Goal: Information Seeking & Learning: Understand process/instructions

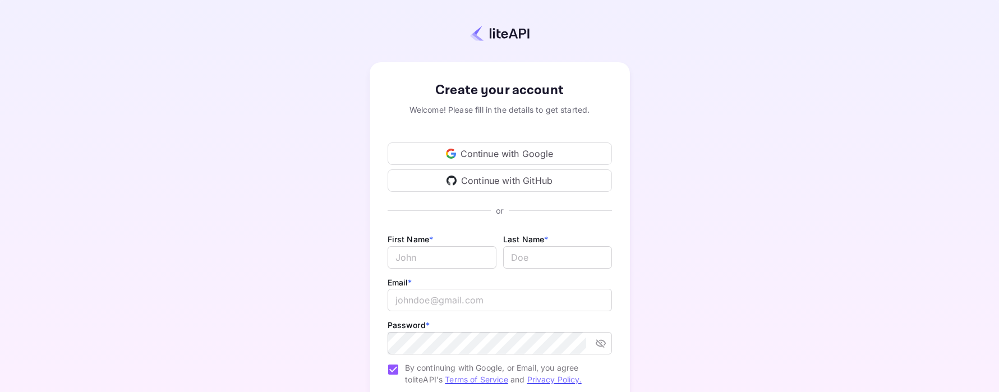
click at [563, 157] on div "Continue with Google" at bounding box center [500, 153] width 224 height 22
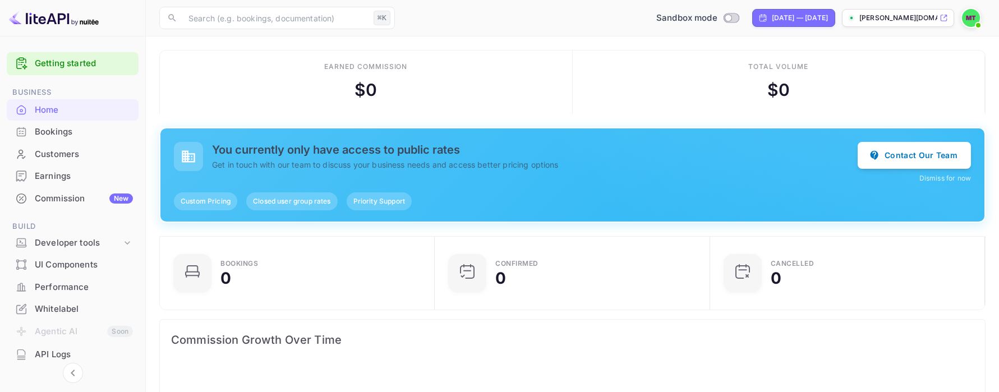
scroll to position [182, 269]
click at [671, 86] on div "Total volume $ 0" at bounding box center [779, 81] width 413 height 63
click at [67, 68] on link "Getting started" at bounding box center [84, 63] width 98 height 13
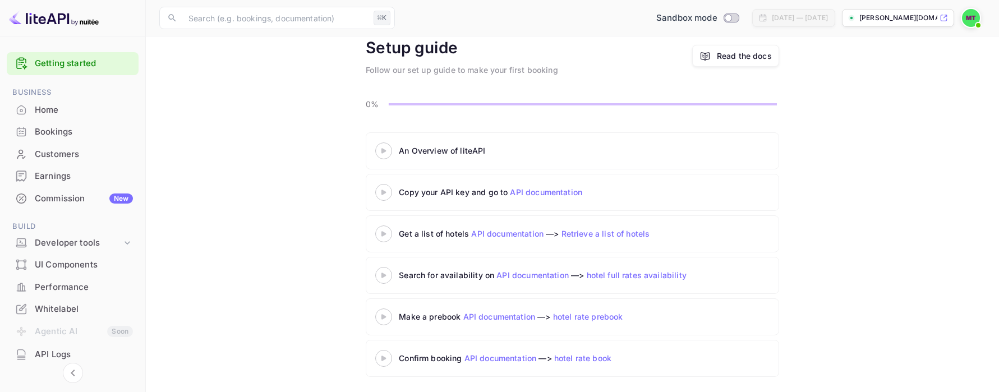
scroll to position [54, 0]
click at [383, 146] on 3 at bounding box center [383, 147] width 4 height 5
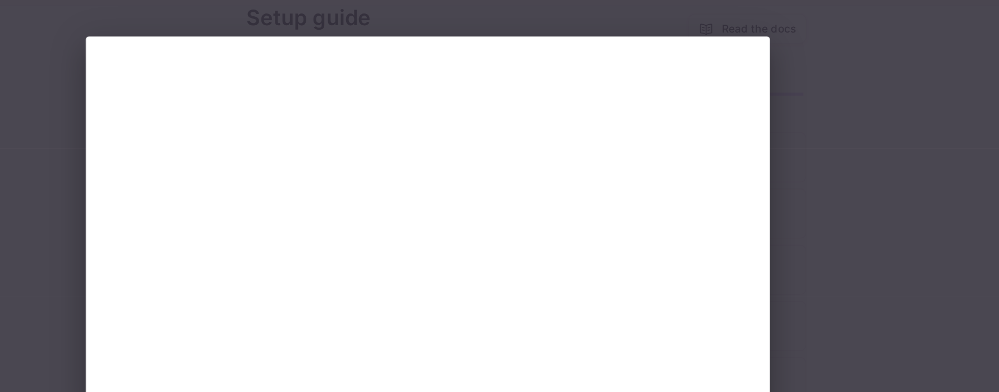
click at [796, 104] on div at bounding box center [499, 196] width 999 height 392
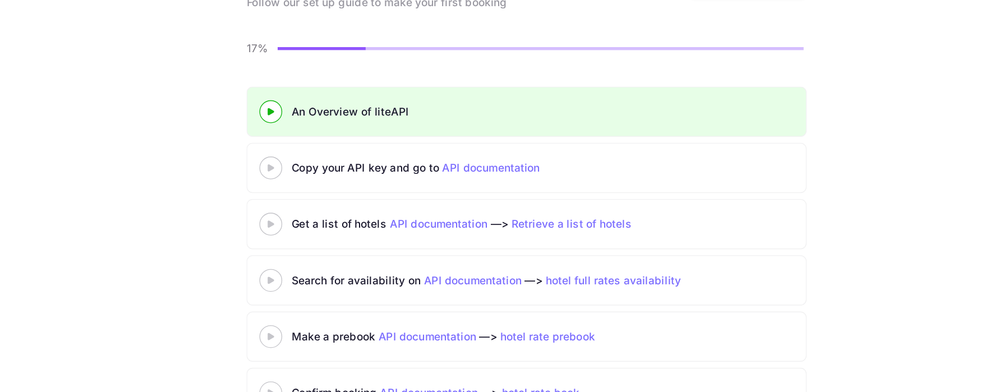
click at [385, 193] on div at bounding box center [383, 189] width 39 height 14
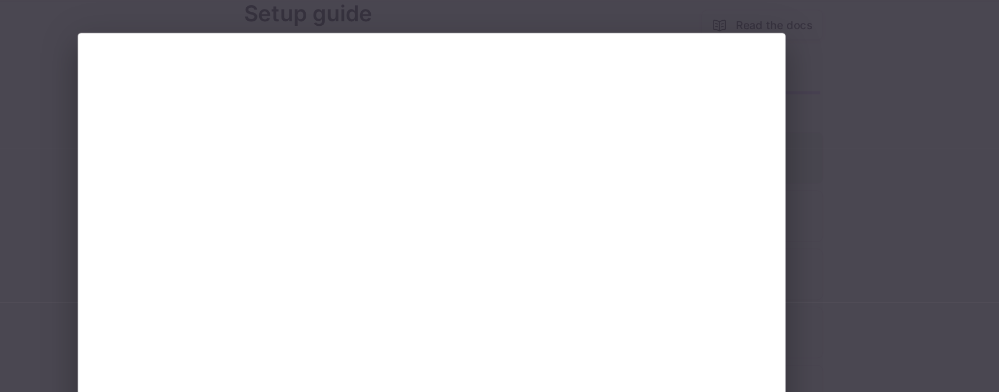
click at [779, 66] on div at bounding box center [499, 196] width 999 height 392
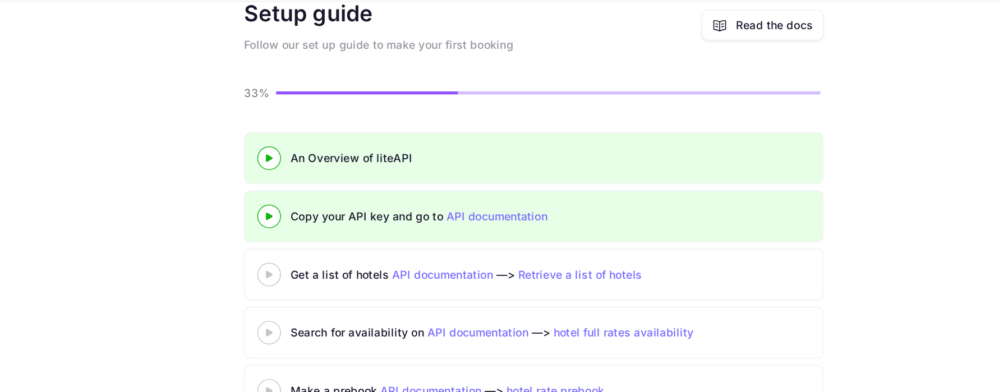
click at [559, 191] on link "API documentation" at bounding box center [546, 190] width 72 height 10
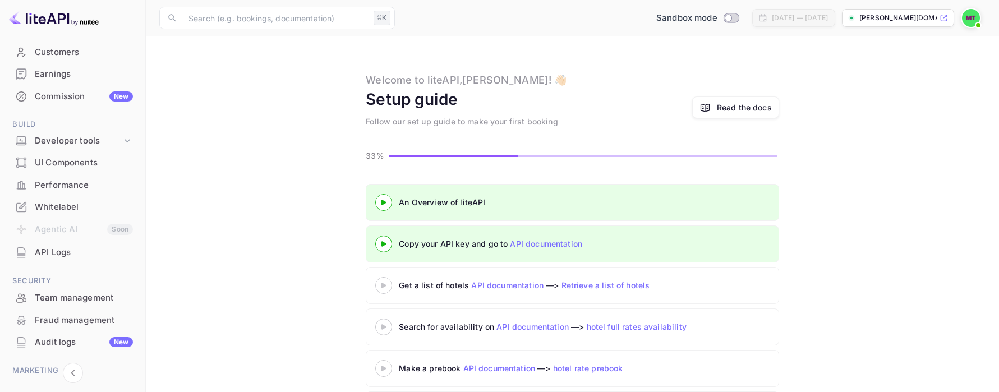
scroll to position [110, 0]
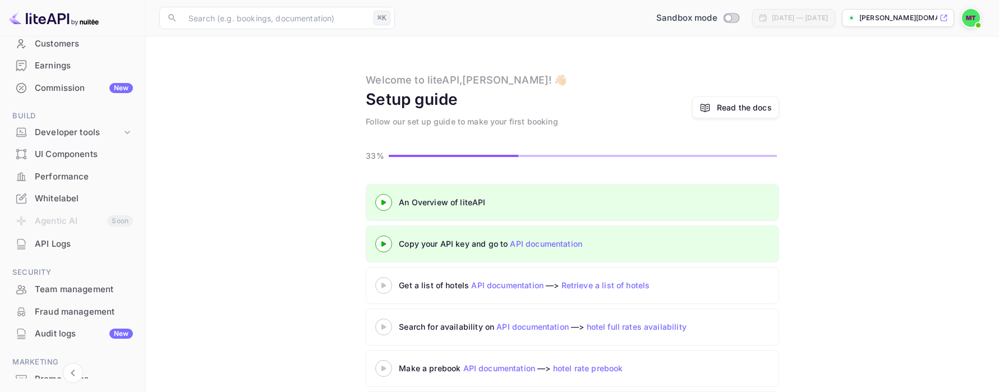
click at [68, 226] on li "Agentic AI Soon" at bounding box center [73, 222] width 132 height 24
click at [62, 242] on div "API Logs" at bounding box center [84, 244] width 98 height 13
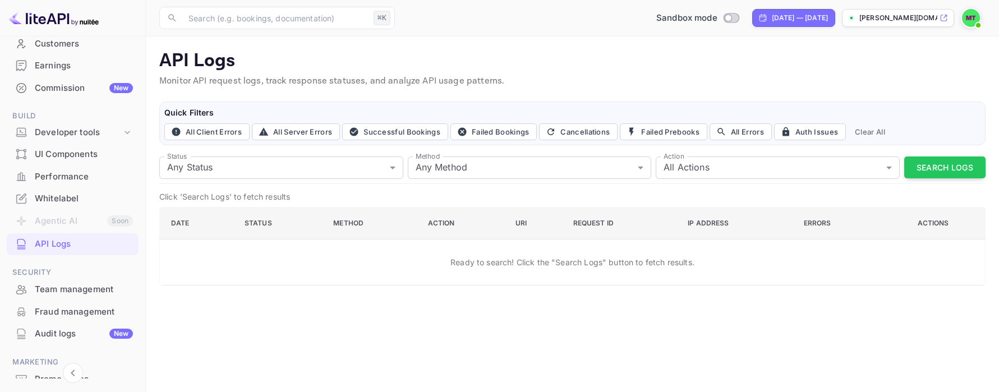
scroll to position [171, 0]
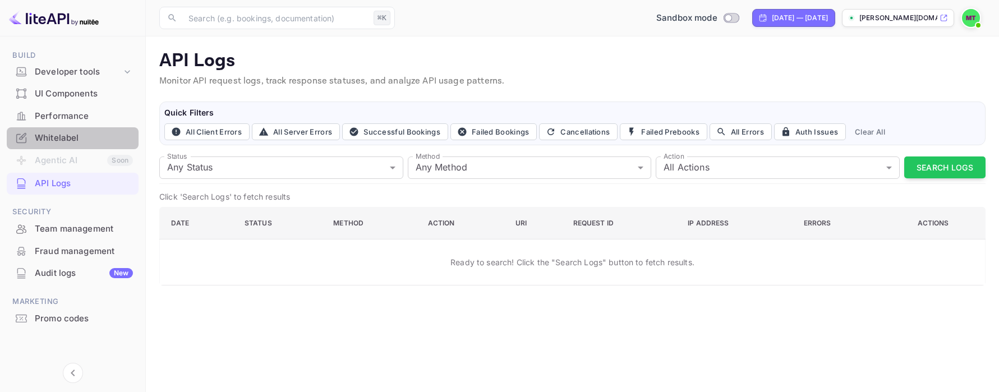
click at [86, 135] on div "Whitelabel" at bounding box center [84, 138] width 98 height 13
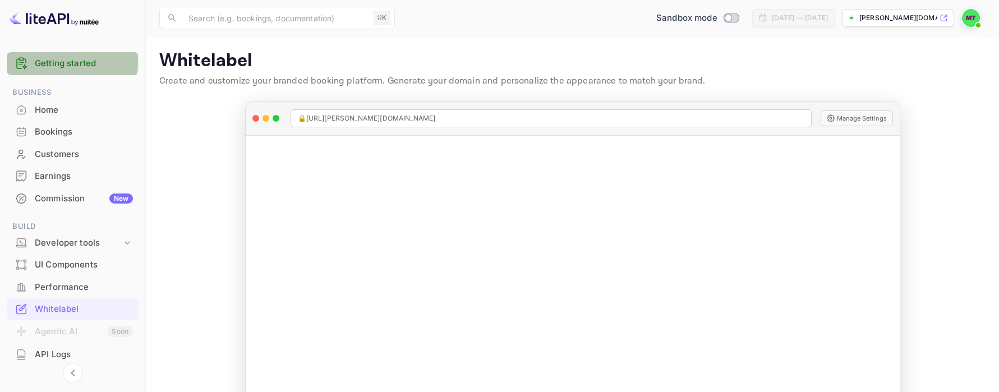
click at [46, 62] on link "Getting started" at bounding box center [84, 63] width 98 height 13
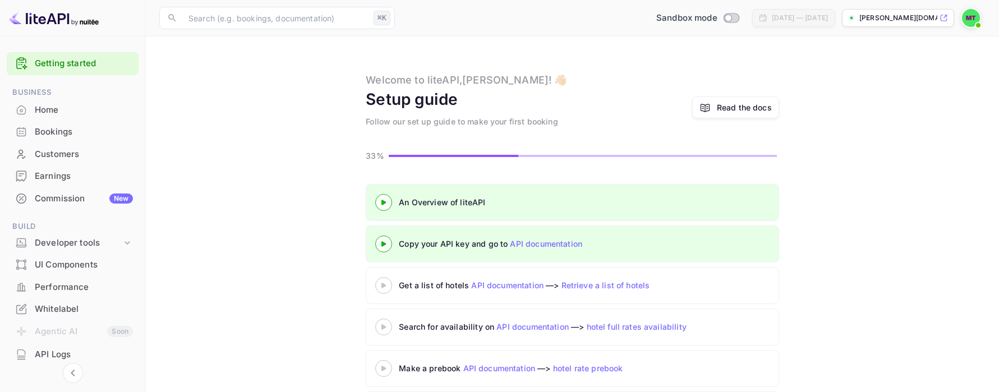
click at [388, 243] on icon at bounding box center [383, 244] width 39 height 6
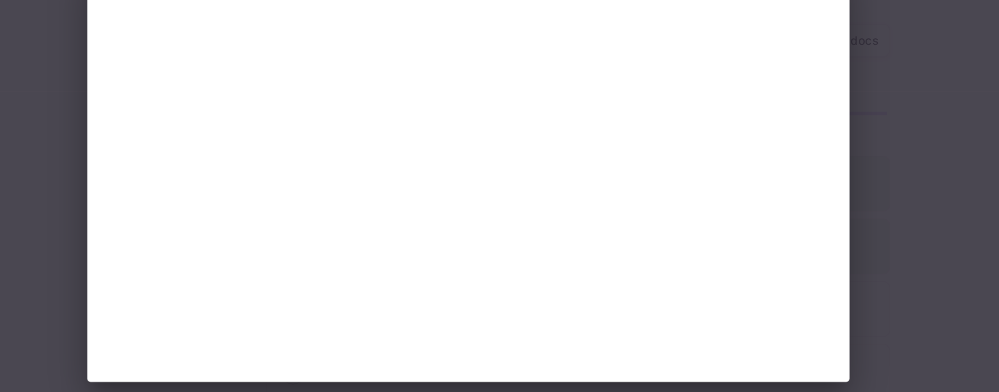
click at [215, 229] on div at bounding box center [499, 196] width 999 height 392
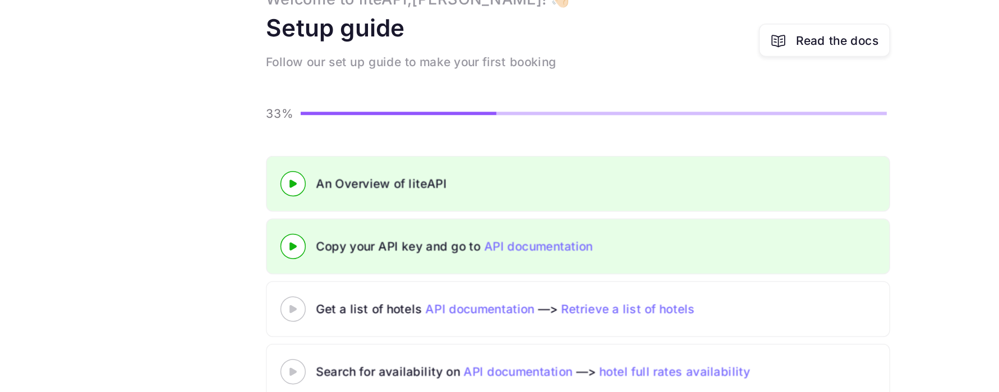
click at [223, 226] on div "An Overview of liteAPI Copy your API key and go to API documentation Get a list…" at bounding box center [572, 308] width 826 height 249
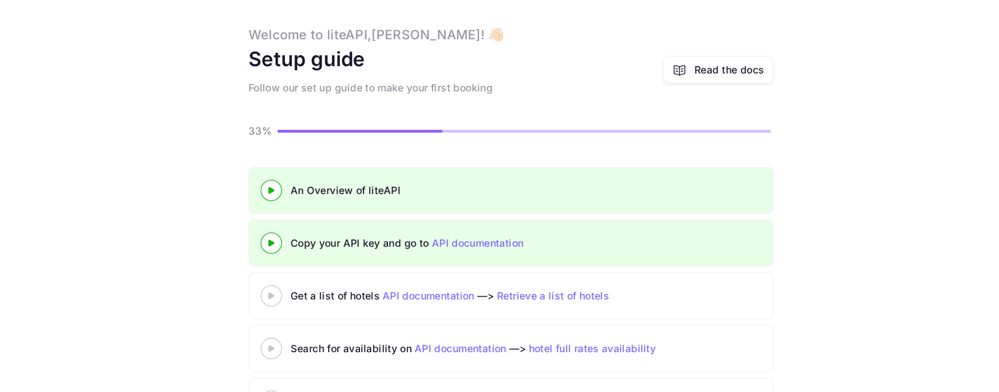
click at [294, 227] on div "An Overview of liteAPI Copy your API key and go to API documentation Get a list…" at bounding box center [572, 308] width 826 height 249
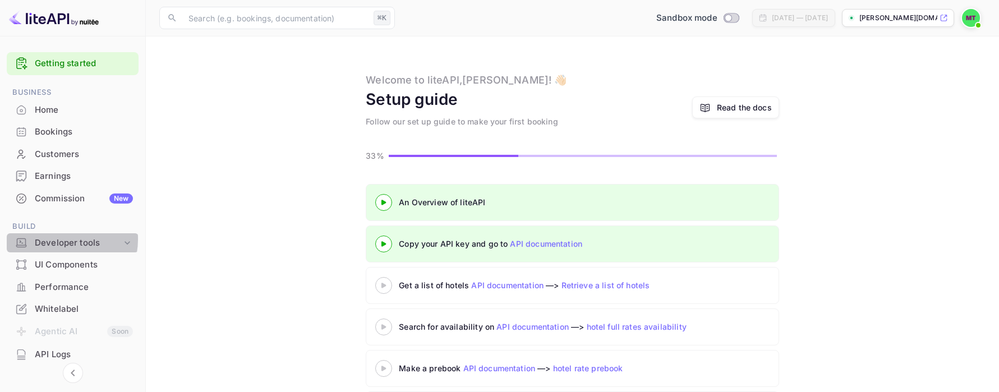
click at [62, 239] on div "Developer tools" at bounding box center [78, 243] width 87 height 13
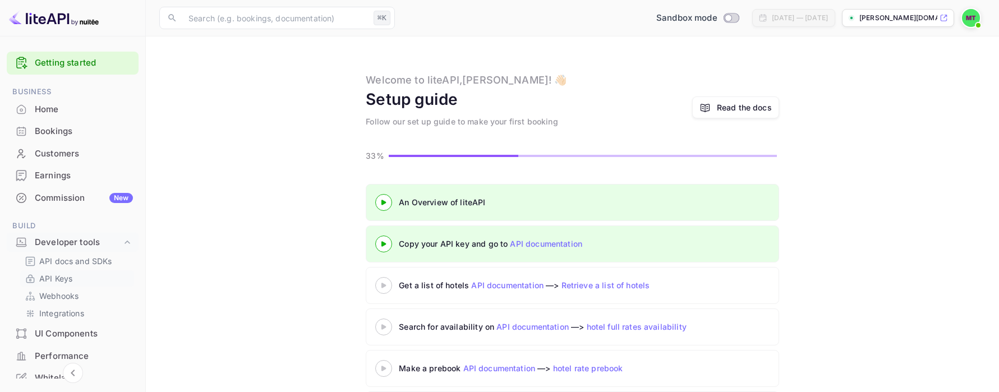
click at [72, 278] on link "API Keys" at bounding box center [77, 279] width 105 height 12
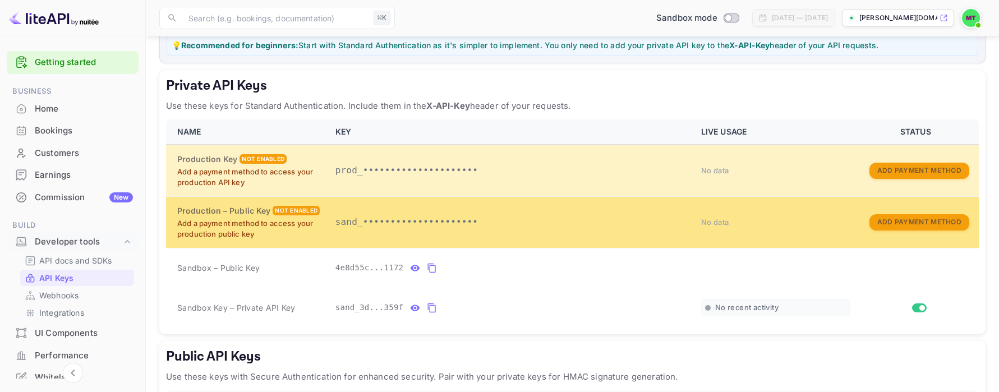
scroll to position [234, 0]
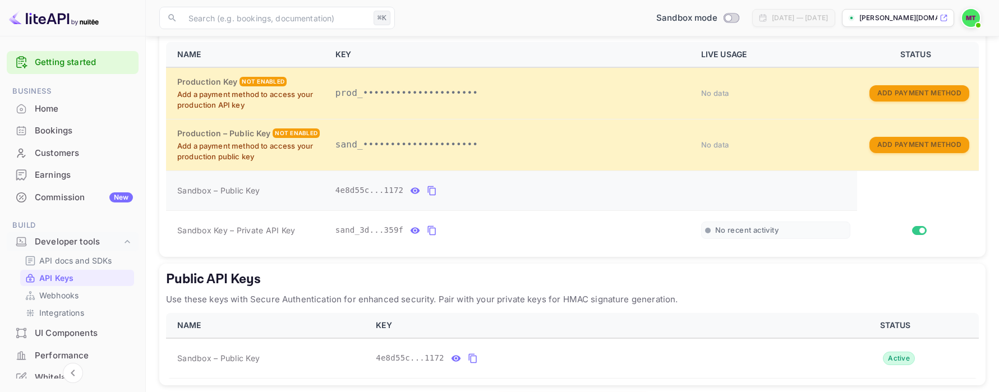
click at [257, 194] on span "Sandbox – Public Key" at bounding box center [218, 191] width 82 height 12
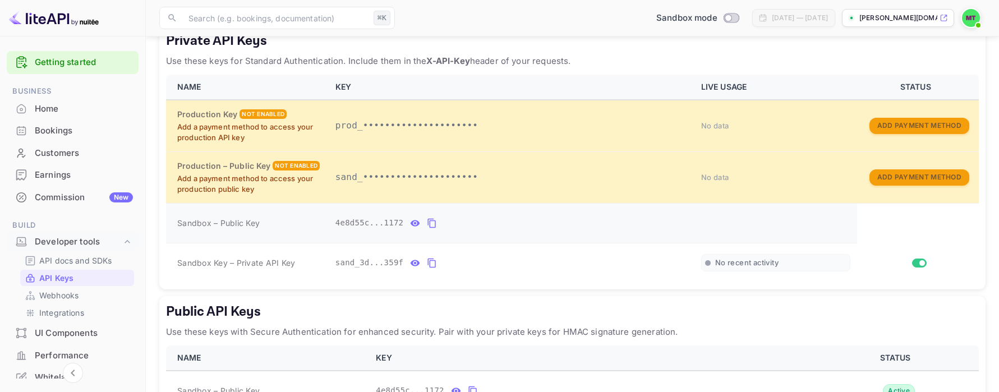
scroll to position [202, 0]
click at [285, 222] on div "Sandbox – Public Key" at bounding box center [249, 223] width 145 height 12
click at [416, 223] on icon "private api keys table" at bounding box center [416, 222] width 10 height 6
click at [537, 222] on icon "private api keys table" at bounding box center [539, 223] width 8 height 10
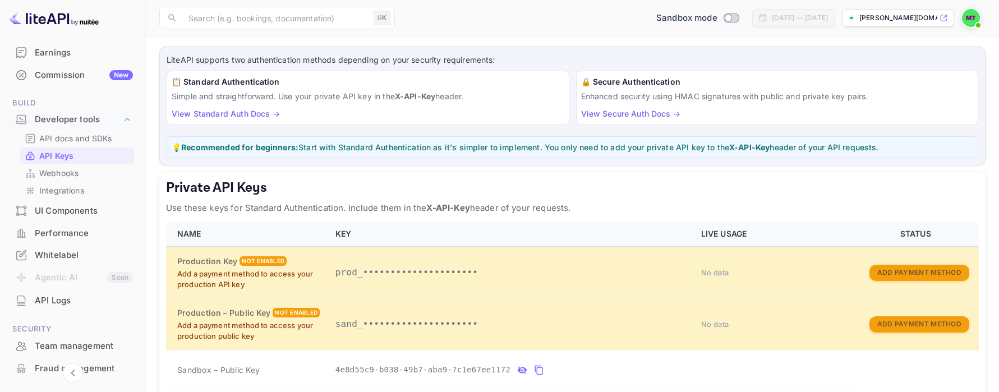
scroll to position [146, 0]
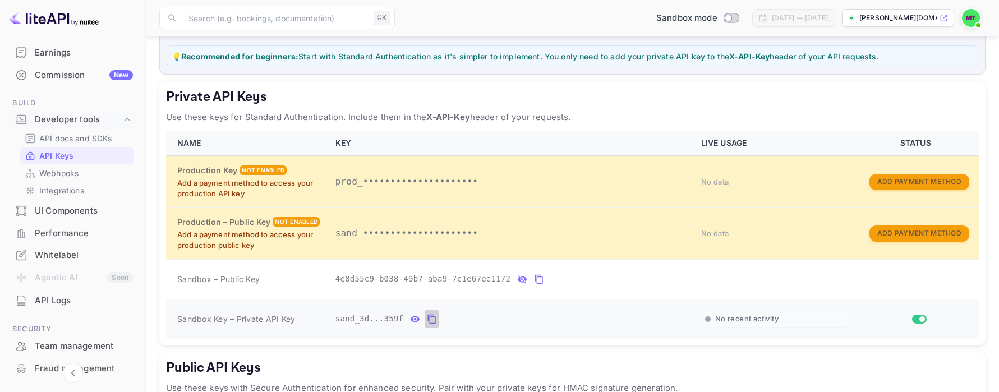
click at [429, 320] on icon "private api keys table" at bounding box center [432, 318] width 10 height 13
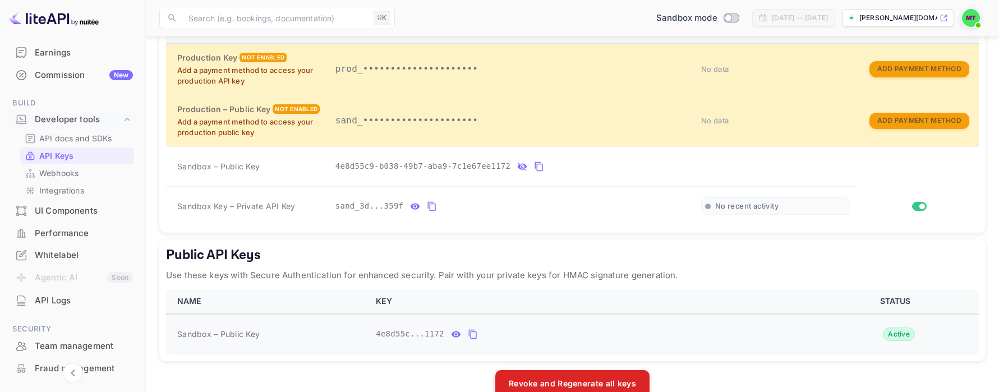
scroll to position [282, 0]
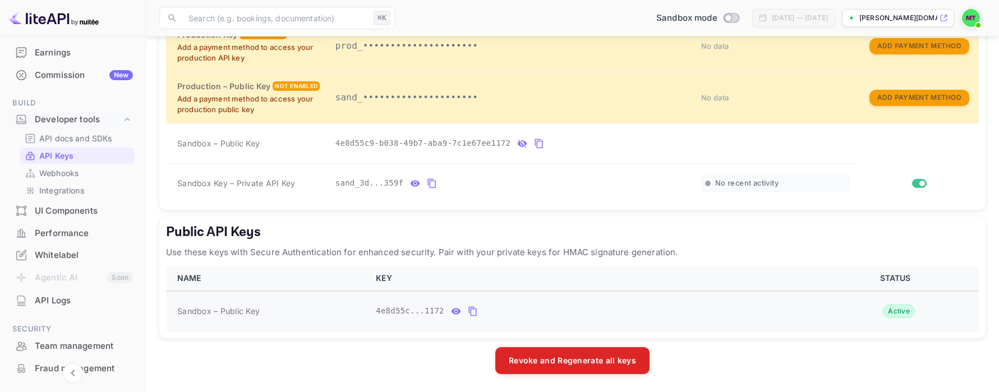
click at [475, 310] on icon "public api keys table" at bounding box center [473, 311] width 10 height 13
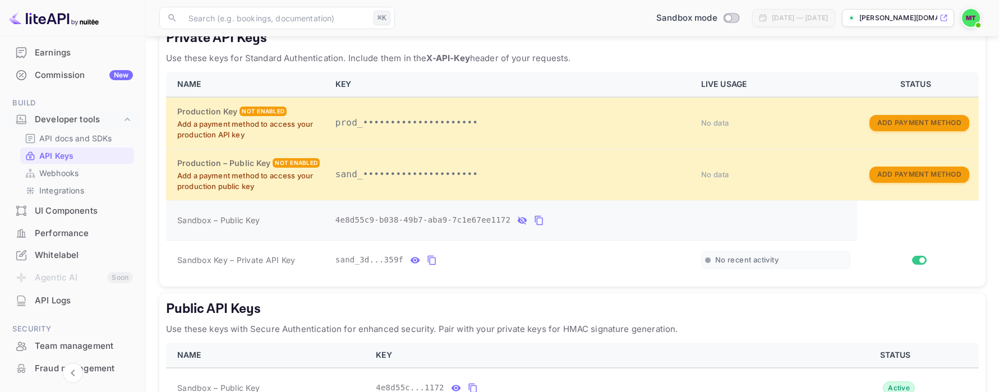
scroll to position [265, 0]
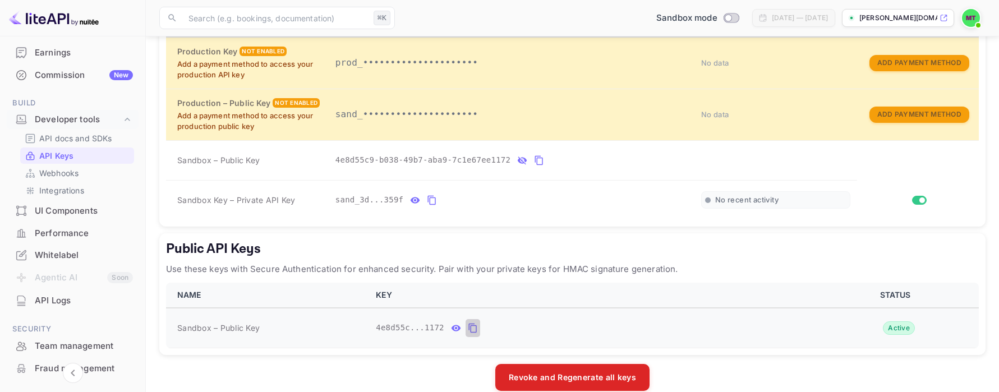
click at [473, 328] on icon "public api keys table" at bounding box center [473, 327] width 10 height 13
click at [431, 194] on icon "private api keys table" at bounding box center [432, 200] width 10 height 13
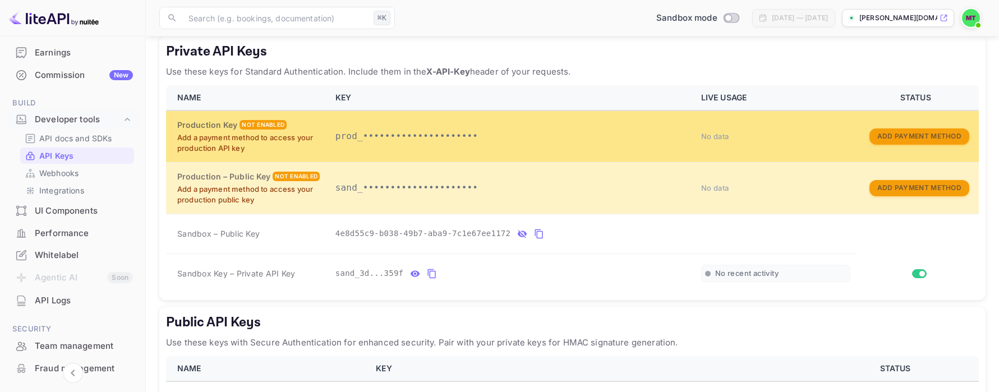
scroll to position [173, 0]
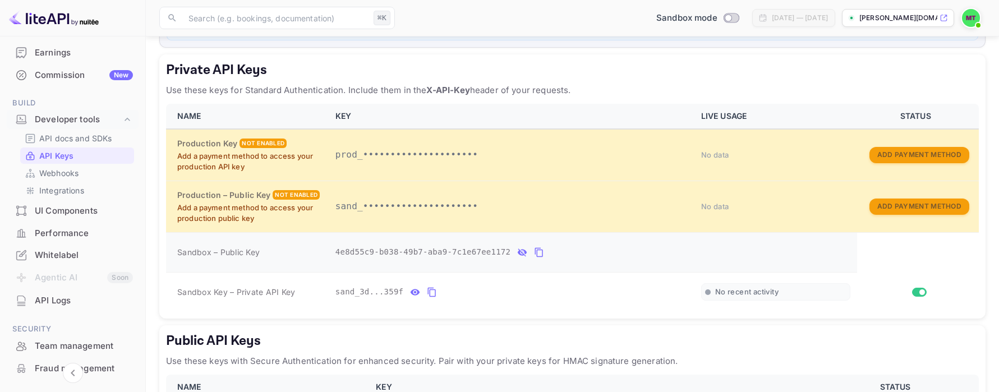
click at [538, 251] on icon "private api keys table" at bounding box center [539, 252] width 10 height 13
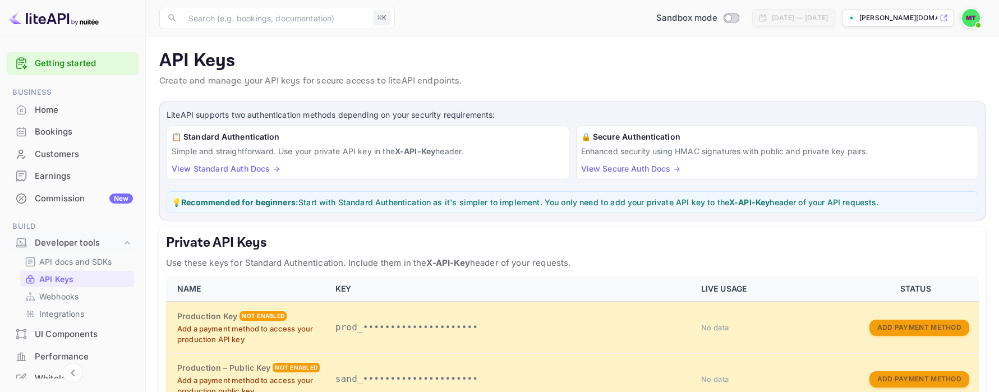
click at [70, 65] on link "Getting started" at bounding box center [84, 63] width 98 height 13
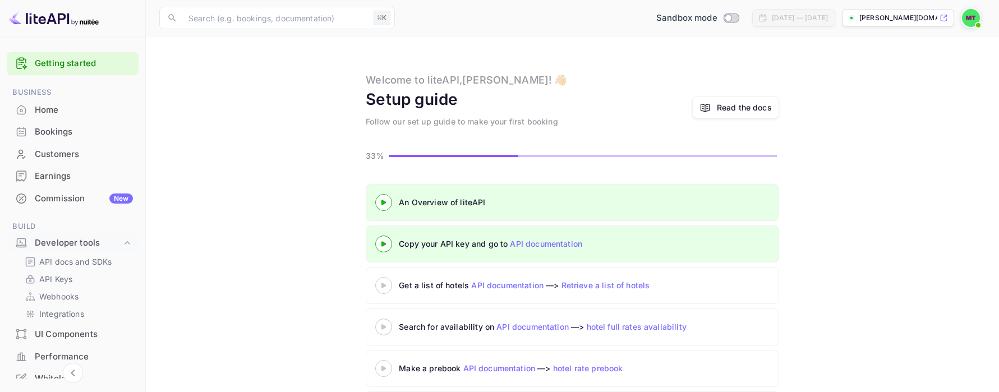
click at [384, 249] on div at bounding box center [383, 244] width 39 height 14
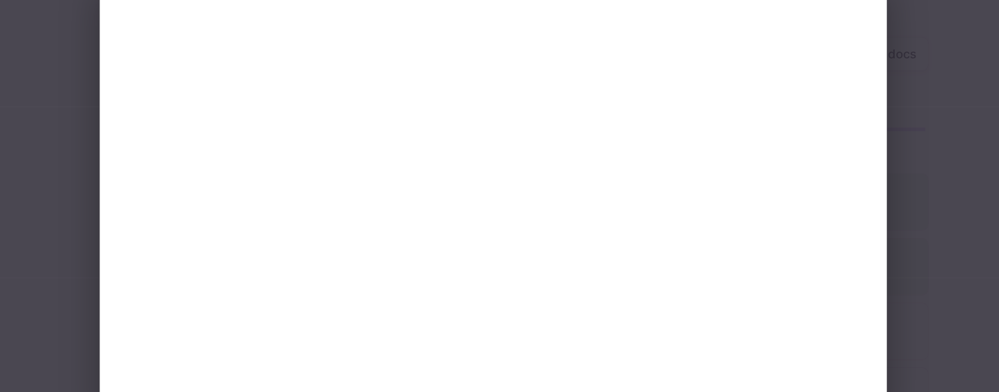
click at [240, 104] on div at bounding box center [499, 196] width 999 height 392
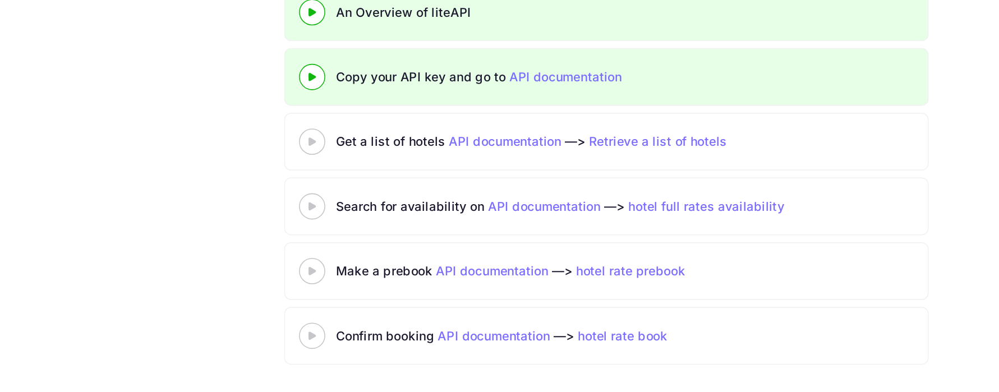
click at [384, 228] on icon at bounding box center [383, 231] width 39 height 6
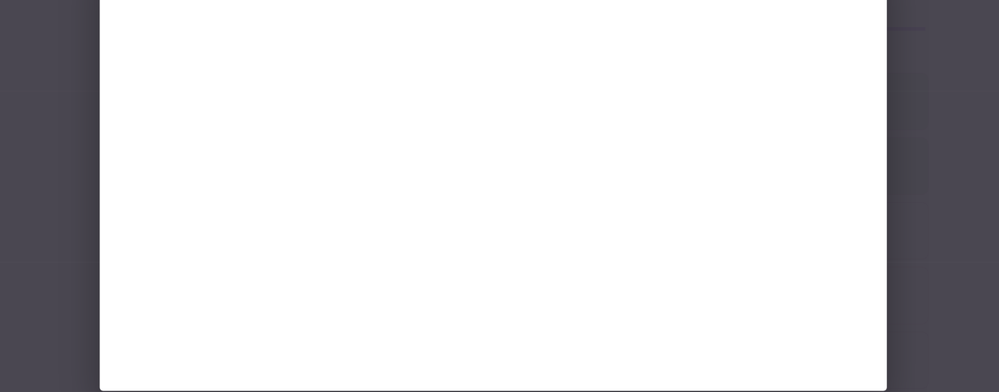
click at [243, 134] on div at bounding box center [499, 196] width 999 height 392
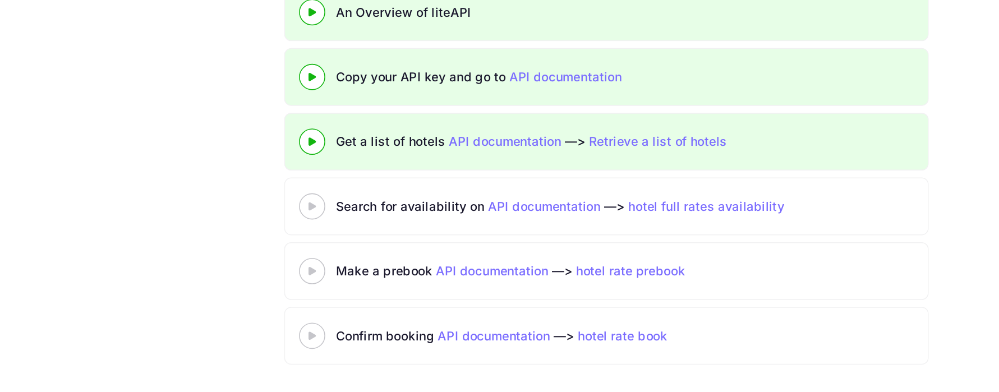
click at [386, 276] on div at bounding box center [383, 272] width 39 height 14
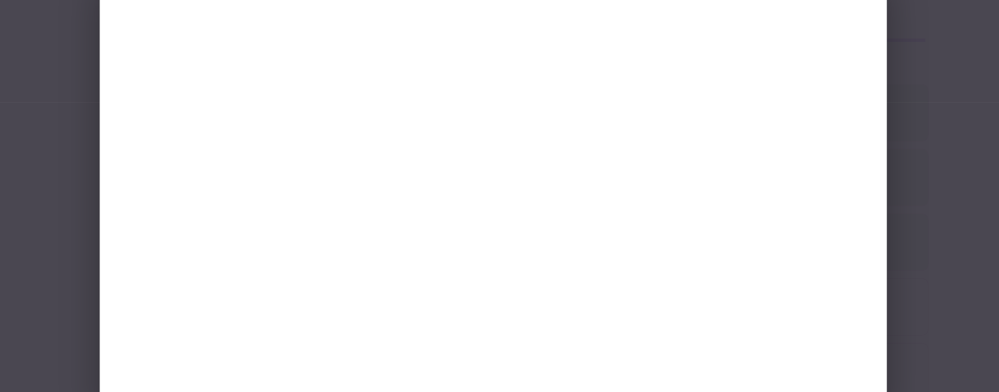
click at [267, 98] on div at bounding box center [499, 196] width 505 height 275
click at [260, 107] on div at bounding box center [499, 196] width 505 height 275
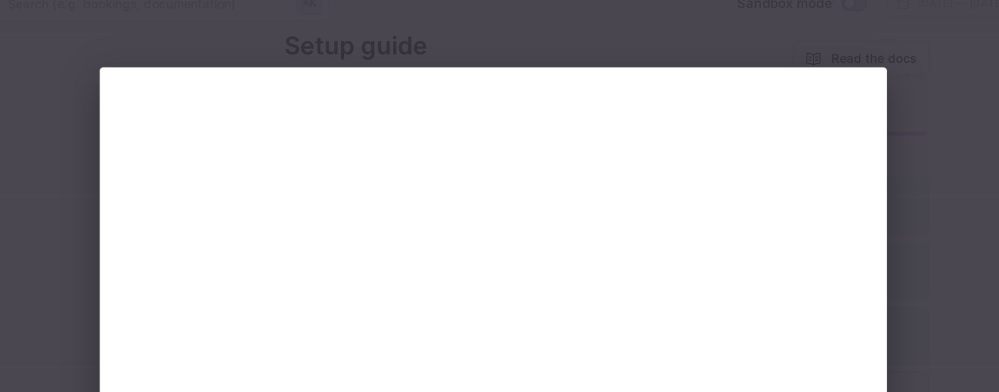
click at [237, 45] on div at bounding box center [499, 196] width 999 height 392
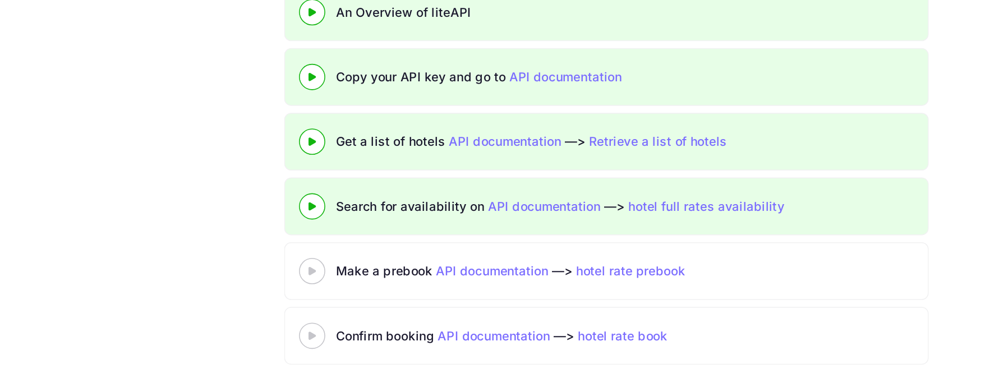
click at [385, 313] on 3 at bounding box center [383, 313] width 4 height 5
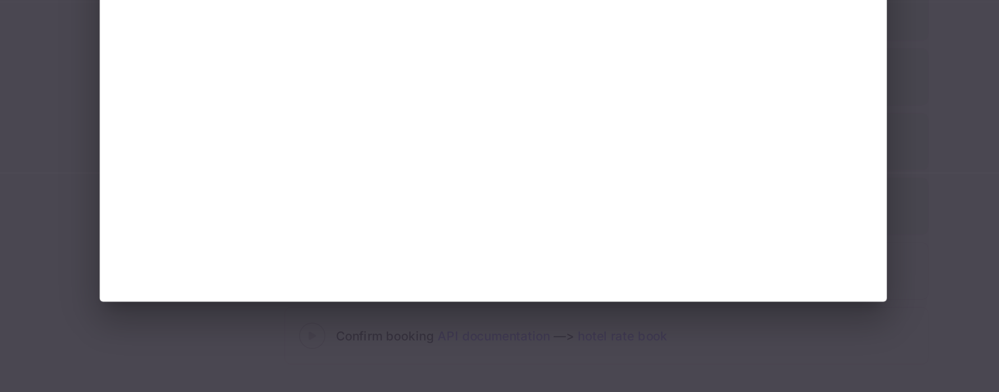
click at [225, 205] on div at bounding box center [499, 196] width 999 height 392
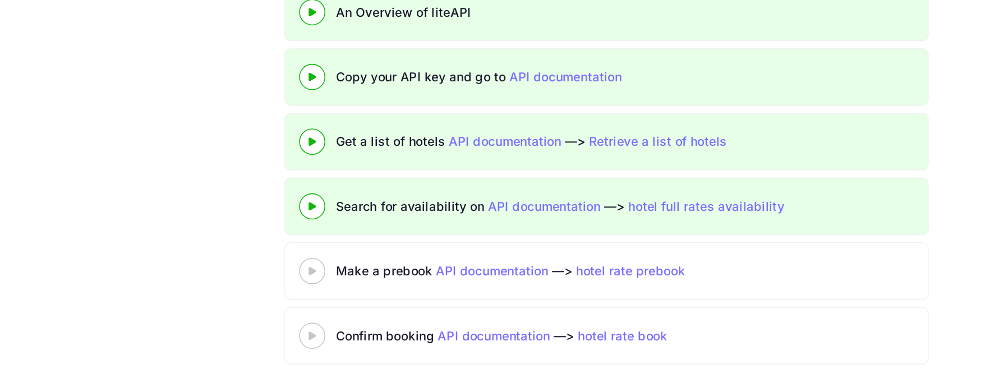
click at [225, 205] on div at bounding box center [499, 196] width 999 height 392
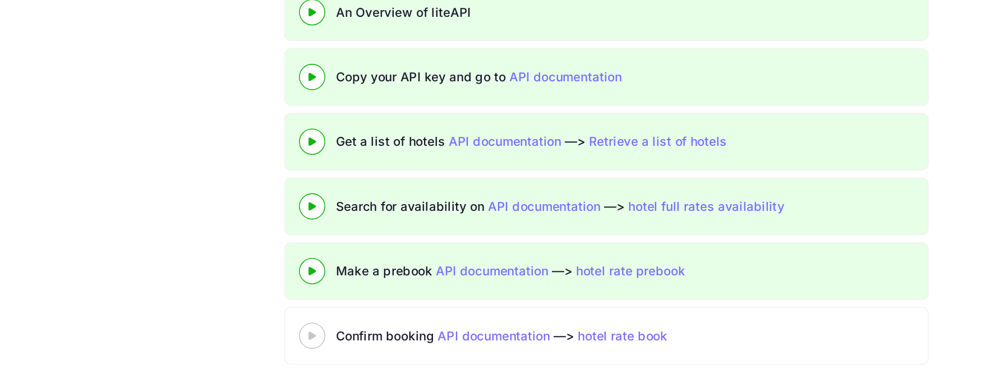
click at [425, 354] on div "Confirm booking API documentation —> hotel rate book" at bounding box center [539, 355] width 280 height 12
click at [385, 353] on icon at bounding box center [383, 356] width 39 height 6
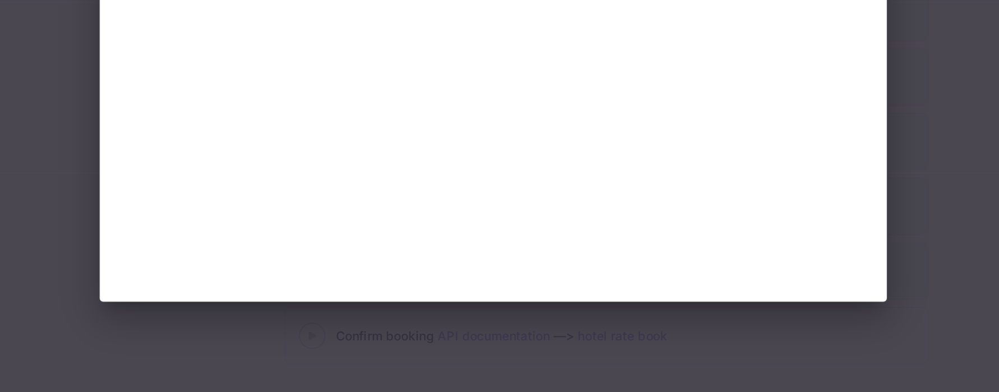
click at [229, 260] on div at bounding box center [499, 196] width 999 height 392
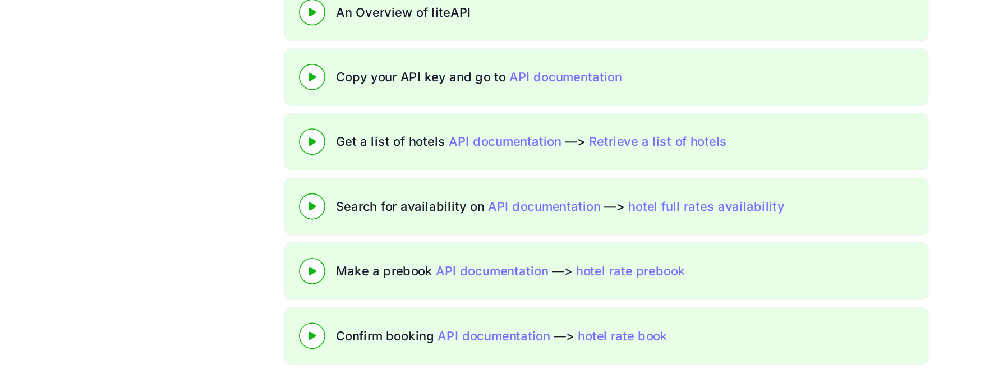
click at [413, 349] on div "Confirm booking API documentation —> hotel rate book" at bounding box center [539, 355] width 280 height 12
click at [288, 321] on div "An Overview of liteAPI Copy your API key and go to API documentation Get a list…" at bounding box center [572, 254] width 826 height 249
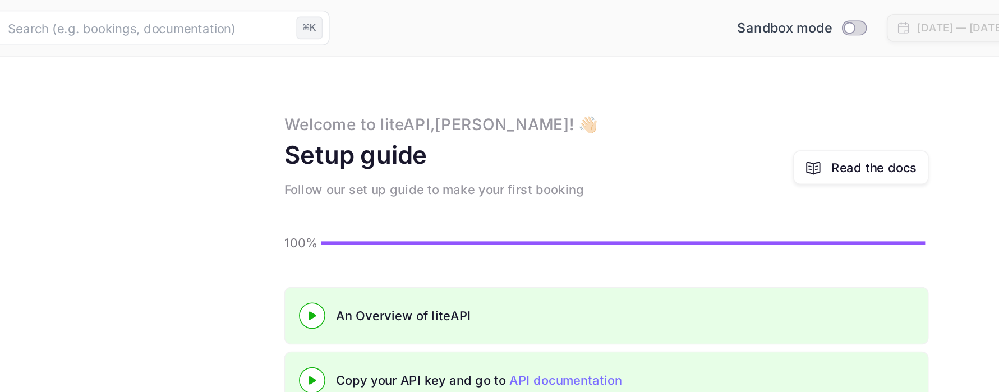
click at [310, 127] on div "Welcome to liteAPI, [PERSON_NAME] ! 👋🏻 Setup guide Follow our set up guide to m…" at bounding box center [572, 99] width 826 height 55
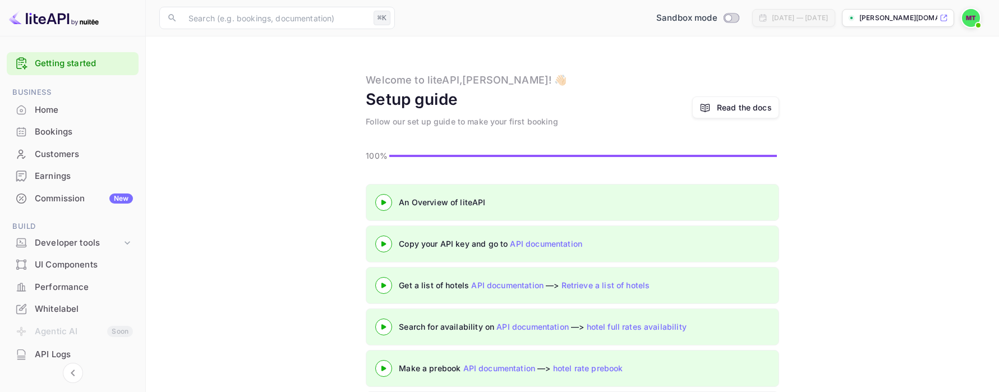
click at [76, 105] on div "Home" at bounding box center [84, 110] width 98 height 13
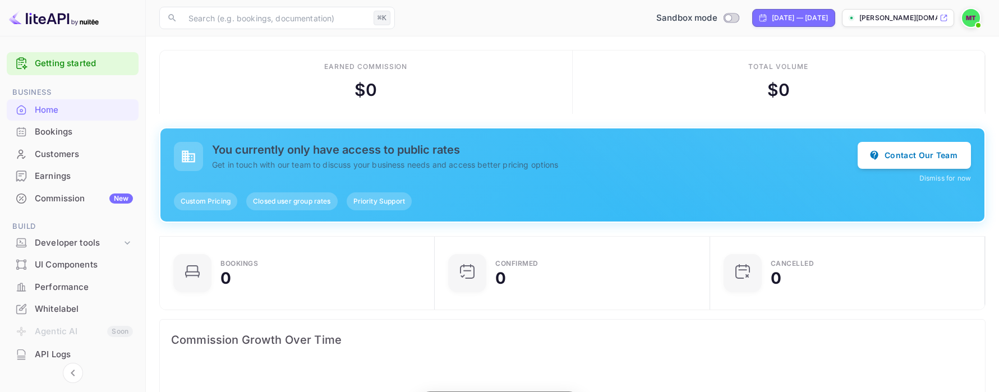
scroll to position [182, 269]
click at [70, 134] on div "Bookings" at bounding box center [84, 132] width 98 height 13
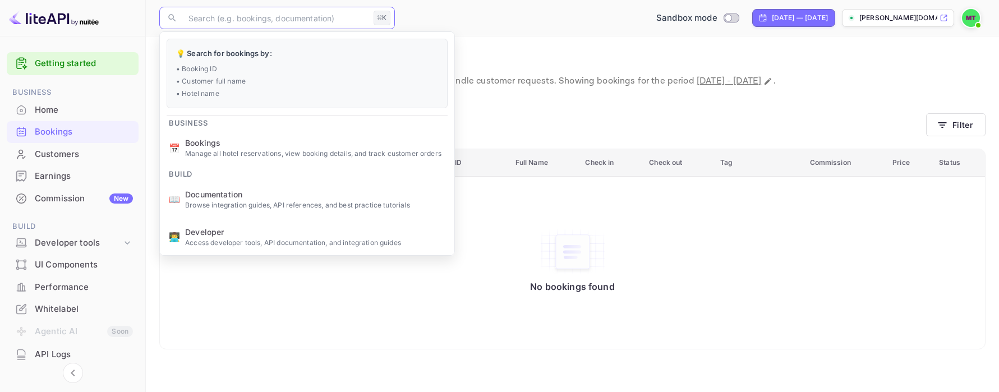
click at [311, 15] on input "text" at bounding box center [275, 18] width 187 height 22
click at [63, 199] on div "Commission New" at bounding box center [84, 198] width 98 height 13
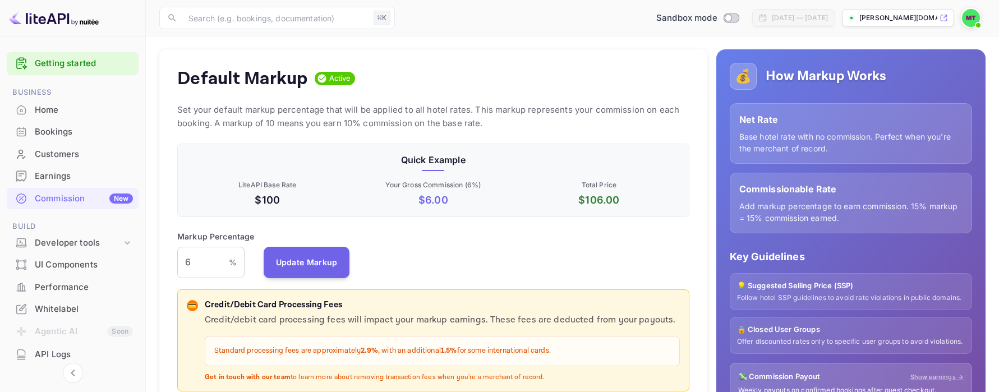
scroll to position [158, 0]
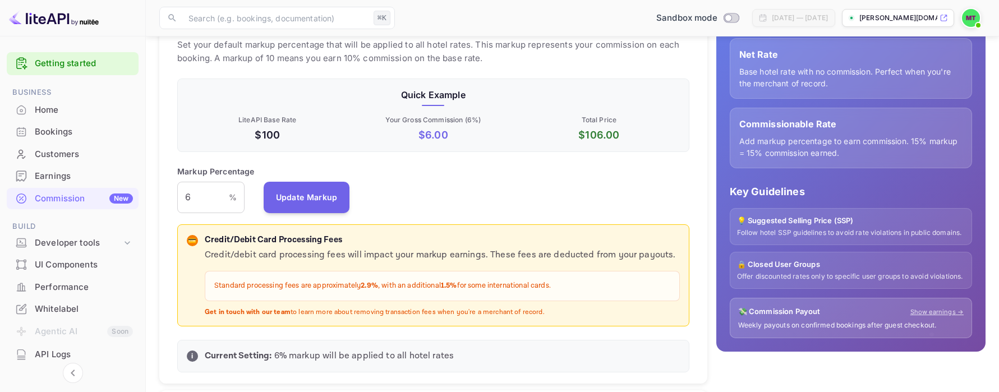
click at [547, 201] on div "Markup Percentage 6 % ​ Update Markup" at bounding box center [433, 189] width 512 height 48
click at [73, 259] on div "UI Components" at bounding box center [84, 265] width 98 height 13
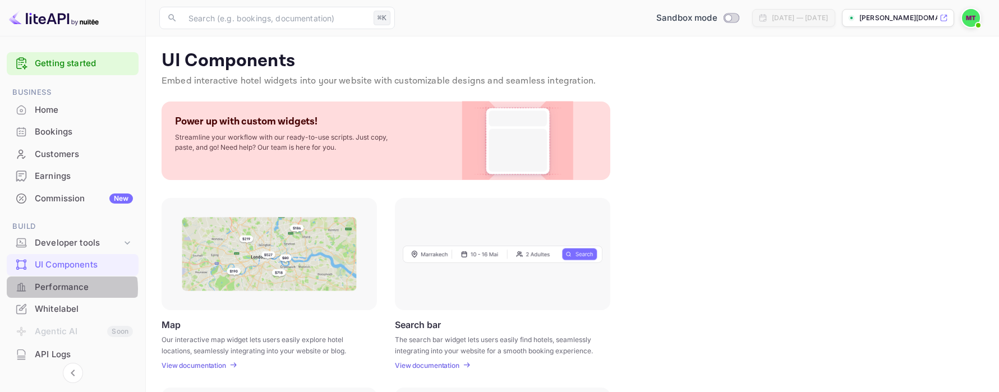
click at [71, 288] on div "Performance" at bounding box center [84, 287] width 98 height 13
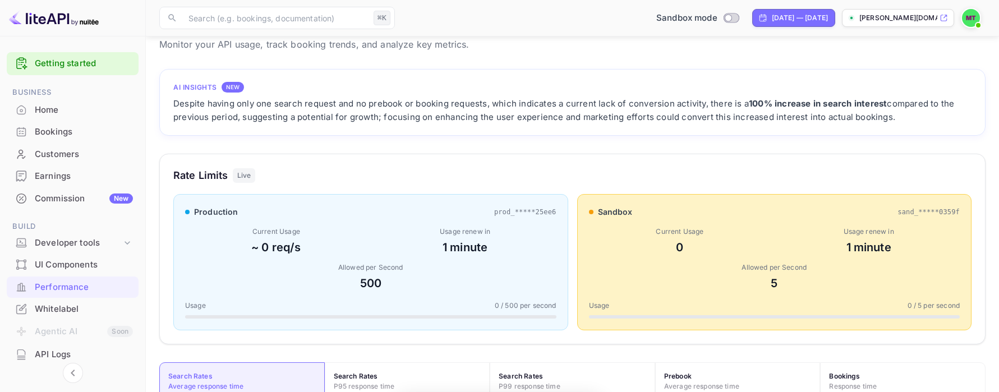
scroll to position [289, 826]
click at [65, 306] on div "Whitelabel" at bounding box center [84, 309] width 98 height 13
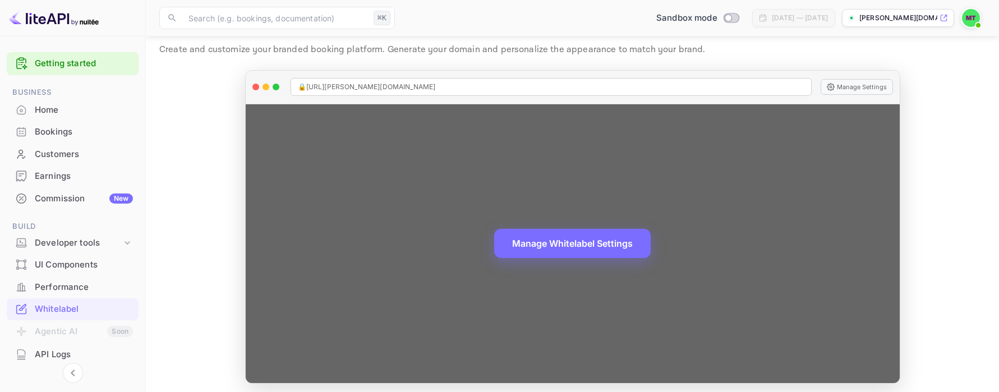
scroll to position [36, 0]
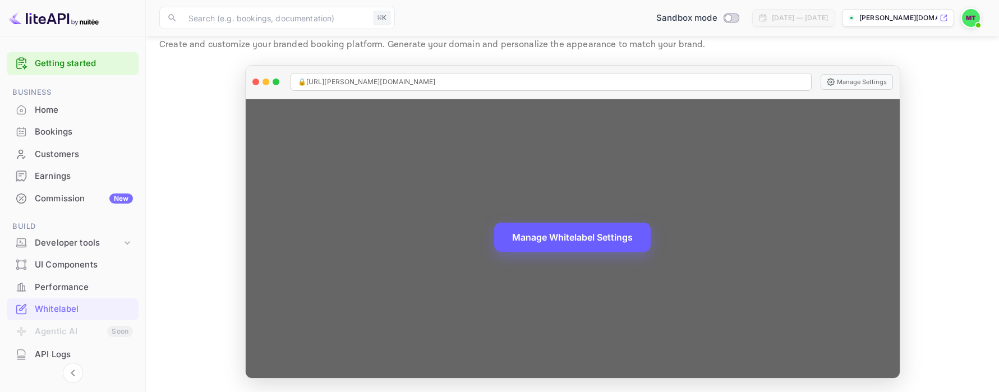
click at [606, 225] on button "Manage Whitelabel Settings" at bounding box center [572, 237] width 156 height 29
